Goal: Book appointment/travel/reservation

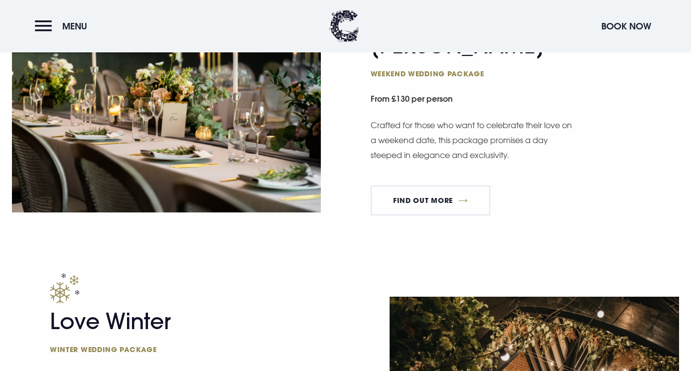
scroll to position [902, 0]
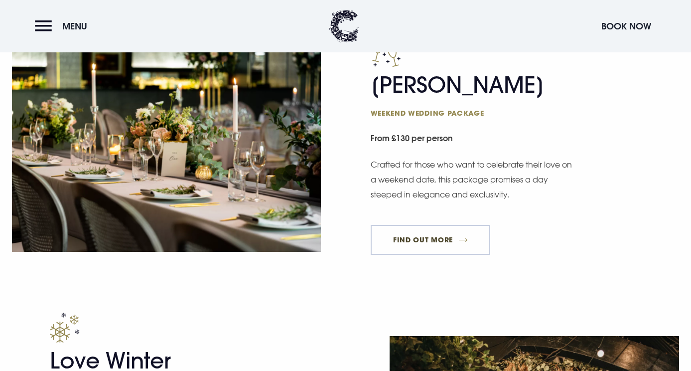
click at [459, 243] on link "FIND OUT MORE" at bounding box center [431, 240] width 120 height 30
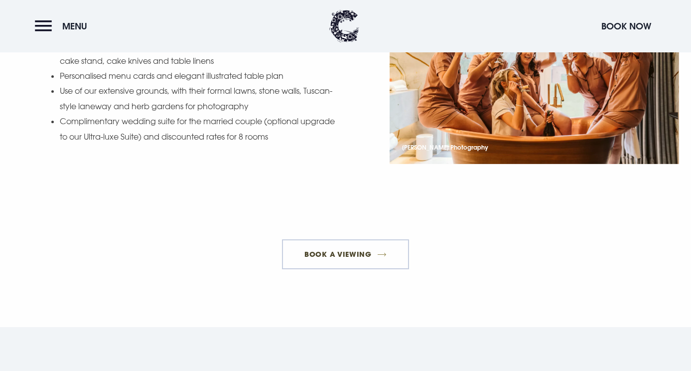
scroll to position [1210, 0]
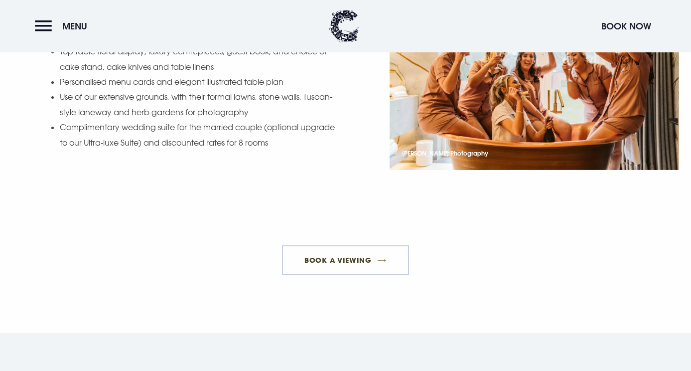
click at [325, 245] on link "Book a viewing" at bounding box center [346, 260] width 128 height 30
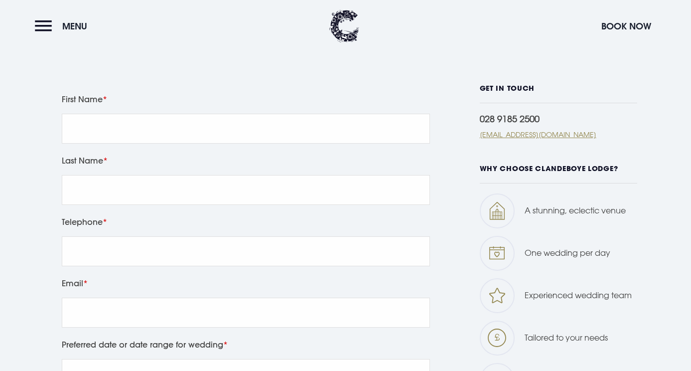
scroll to position [399, 0]
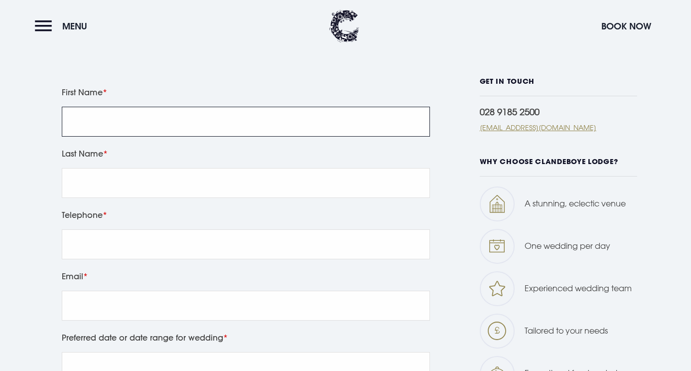
click at [134, 129] on input "First Name" at bounding box center [246, 122] width 368 height 30
click at [131, 124] on input "First Name" at bounding box center [246, 122] width 368 height 30
type input "[PERSON_NAME]"
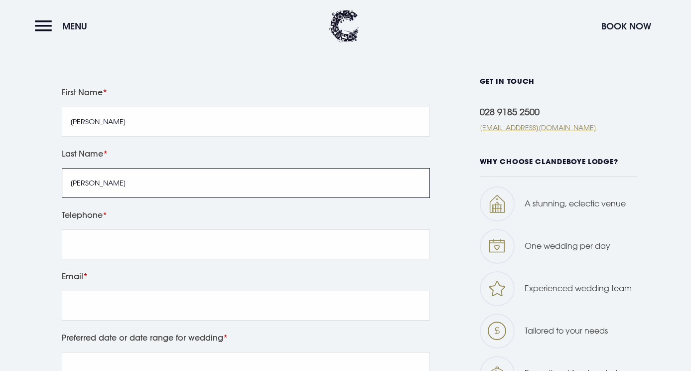
type input "[PERSON_NAME]"
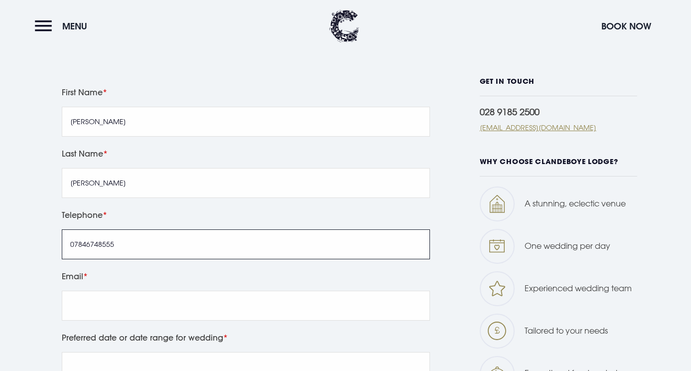
type input "07846748555"
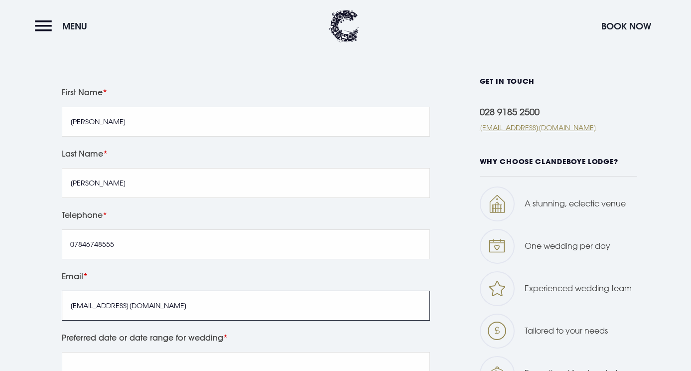
type input "[EMAIL_ADDRESS][DOMAIN_NAME]"
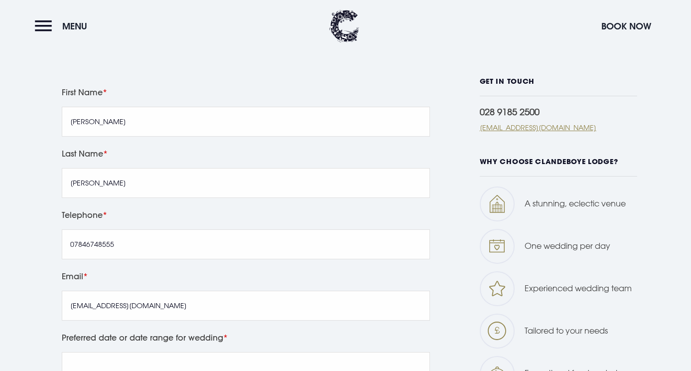
click at [242, 274] on label "Email" at bounding box center [246, 276] width 368 height 14
click at [242, 291] on input "[EMAIL_ADDRESS][DOMAIN_NAME]" at bounding box center [246, 306] width 368 height 30
click at [236, 329] on div "Email [EMAIL_ADDRESS][DOMAIN_NAME]" at bounding box center [245, 299] width 375 height 61
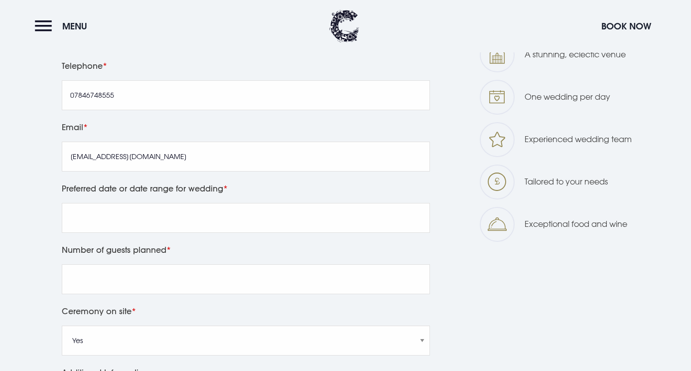
scroll to position [549, 0]
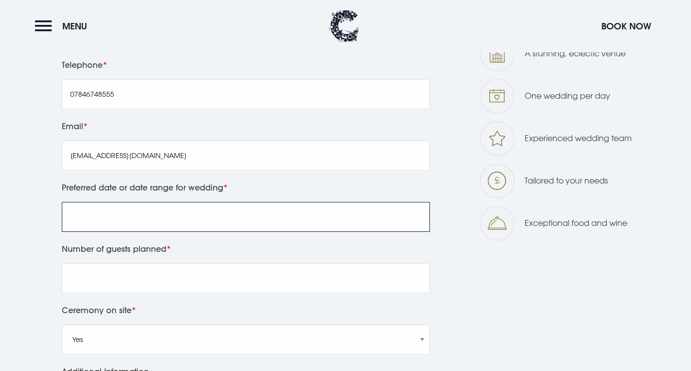
click at [179, 210] on input "Preferred date or date range for wedding" at bounding box center [246, 217] width 368 height 30
type input "[DATE] - [DATE]"
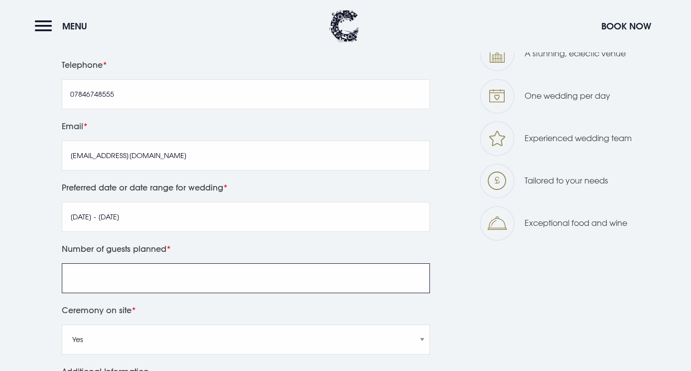
click at [179, 274] on input "Number of guests planned" at bounding box center [246, 278] width 368 height 30
type input "140"
click at [233, 251] on label "Number of guests planned" at bounding box center [246, 249] width 368 height 14
click at [233, 263] on input "140" at bounding box center [246, 278] width 368 height 30
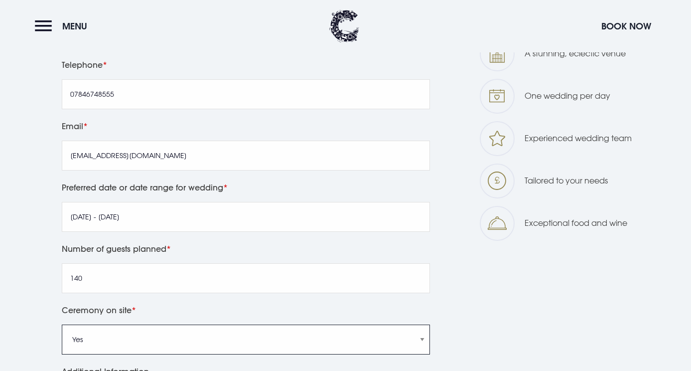
select select "No"
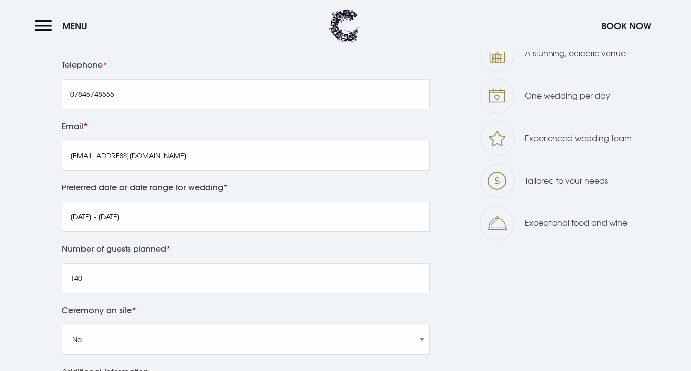
click at [239, 305] on label "Ceremony on site" at bounding box center [246, 310] width 368 height 14
click at [239, 325] on select "Yes No" at bounding box center [246, 340] width 368 height 30
click at [550, 268] on div "GET IN TOUCH 028 9185 2500 [EMAIL_ADDRESS][DOMAIN_NAME] WHY CHOOSE CLANDEBOYE L…" at bounding box center [559, 248] width 158 height 642
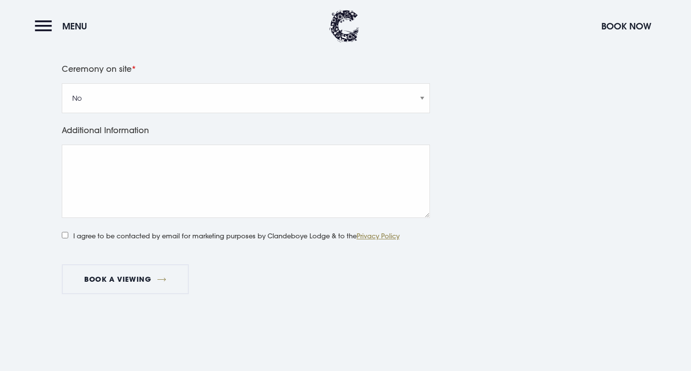
scroll to position [797, 0]
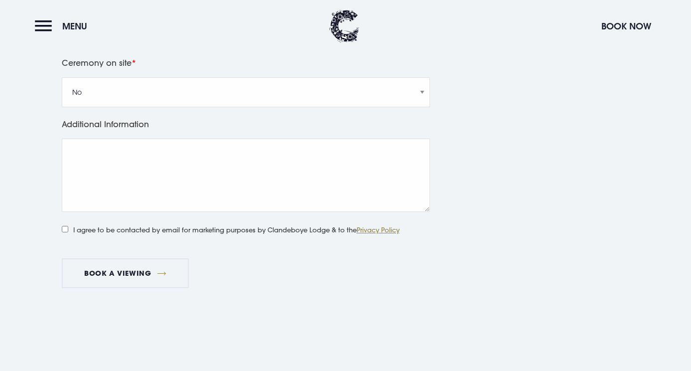
click at [65, 228] on input "I agree to be contacted by email for marketing purposes by Clandeboye Lodge & t…" at bounding box center [65, 229] width 6 height 6
checkbox input "true"
click at [547, 124] on div "GET IN TOUCH 028 9185 2500 [EMAIL_ADDRESS][DOMAIN_NAME] WHY CHOOSE CLANDEBOYE L…" at bounding box center [559, 1] width 158 height 642
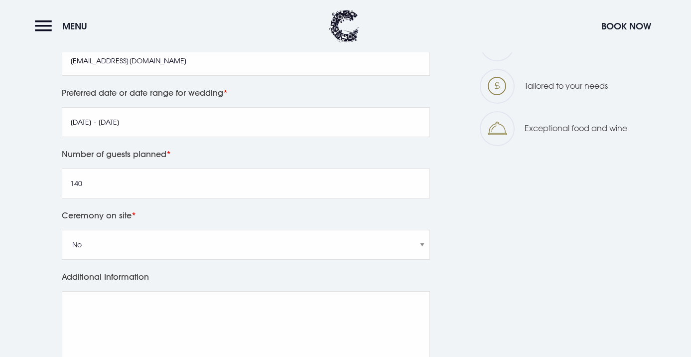
scroll to position [645, 0]
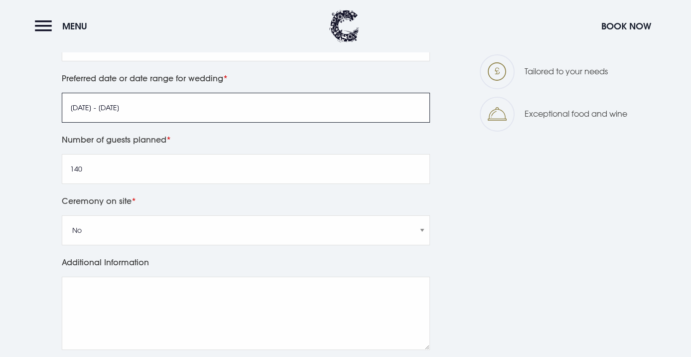
click at [152, 111] on input "[DATE] - [DATE]" at bounding box center [246, 108] width 368 height 30
